Goal: Check status

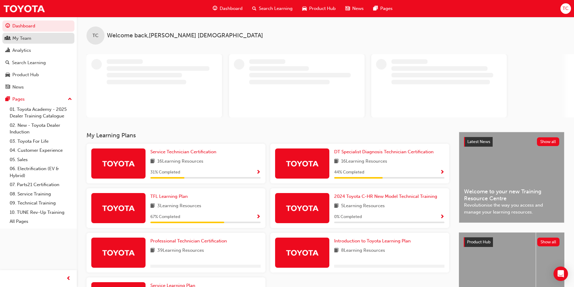
click at [26, 41] on div "My Team" at bounding box center [21, 38] width 19 height 7
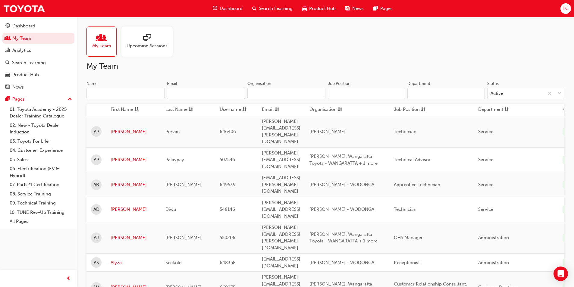
click at [155, 43] on span "Upcoming Sessions" at bounding box center [147, 46] width 41 height 7
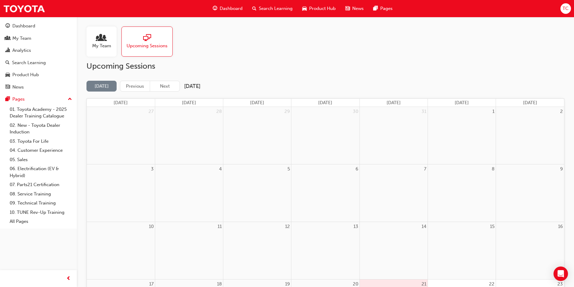
click at [102, 47] on span "My Team" at bounding box center [101, 46] width 19 height 7
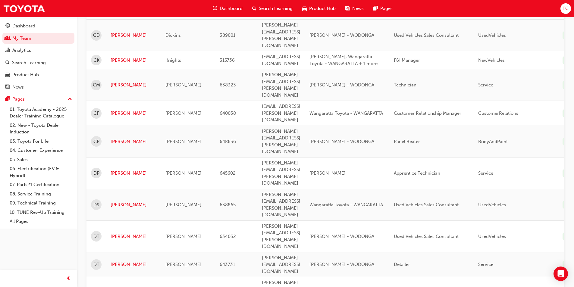
scroll to position [766, 0]
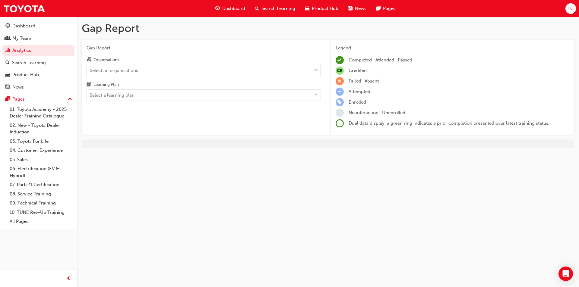
click at [137, 72] on div "Select an organisations" at bounding box center [114, 70] width 48 height 7
click at [90, 72] on input "Organisations Select an organisations" at bounding box center [90, 70] width 1 height 5
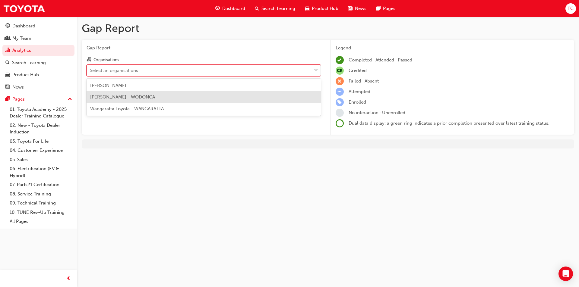
click at [142, 98] on span "[PERSON_NAME] - WODONGA" at bounding box center [122, 96] width 65 height 5
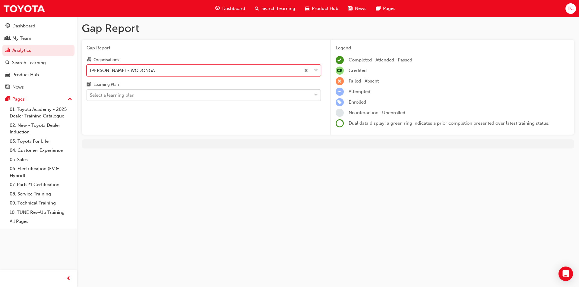
click at [142, 96] on div "Select a learning plan" at bounding box center [199, 95] width 225 height 11
click at [90, 96] on input "Learning Plan Select a learning plan" at bounding box center [90, 95] width 1 height 5
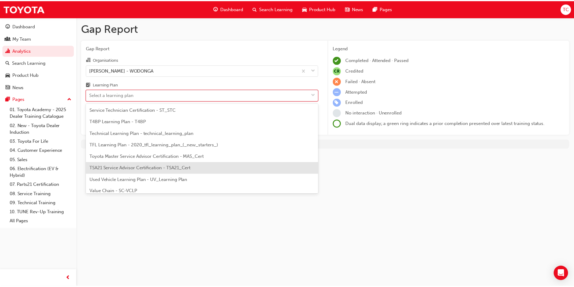
scroll to position [230, 0]
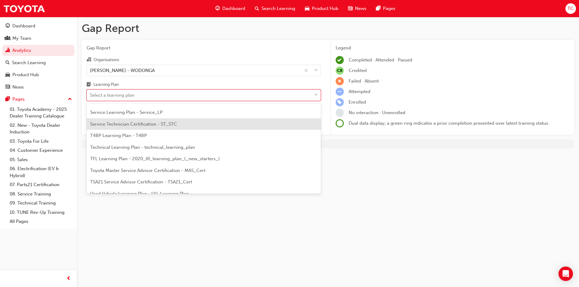
click at [149, 128] on div "Service Technician Certification - ST_STC" at bounding box center [204, 124] width 234 height 12
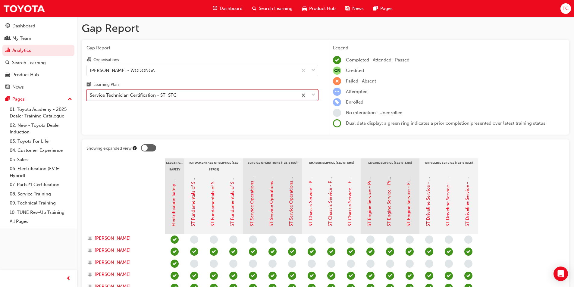
click at [189, 94] on div "Service Technician Certification - ST_STC" at bounding box center [192, 95] width 211 height 11
click at [90, 94] on input "Learning Plan option Service Technician Certification - ST_STC, selected. 0 res…" at bounding box center [90, 95] width 1 height 5
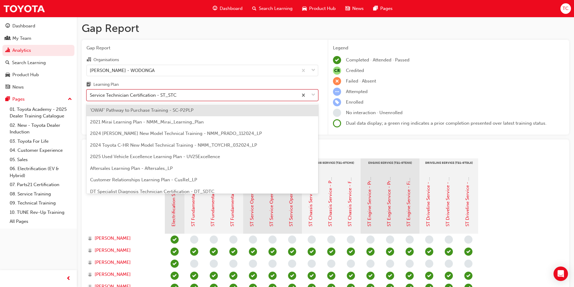
scroll to position [170, 0]
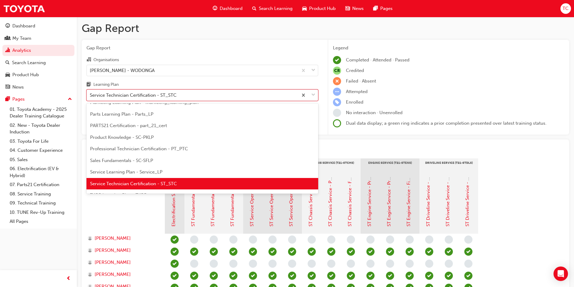
click at [170, 150] on span "Professional Technician Certification - PT_PTC" at bounding box center [139, 148] width 98 height 5
